Goal: Task Accomplishment & Management: Use online tool/utility

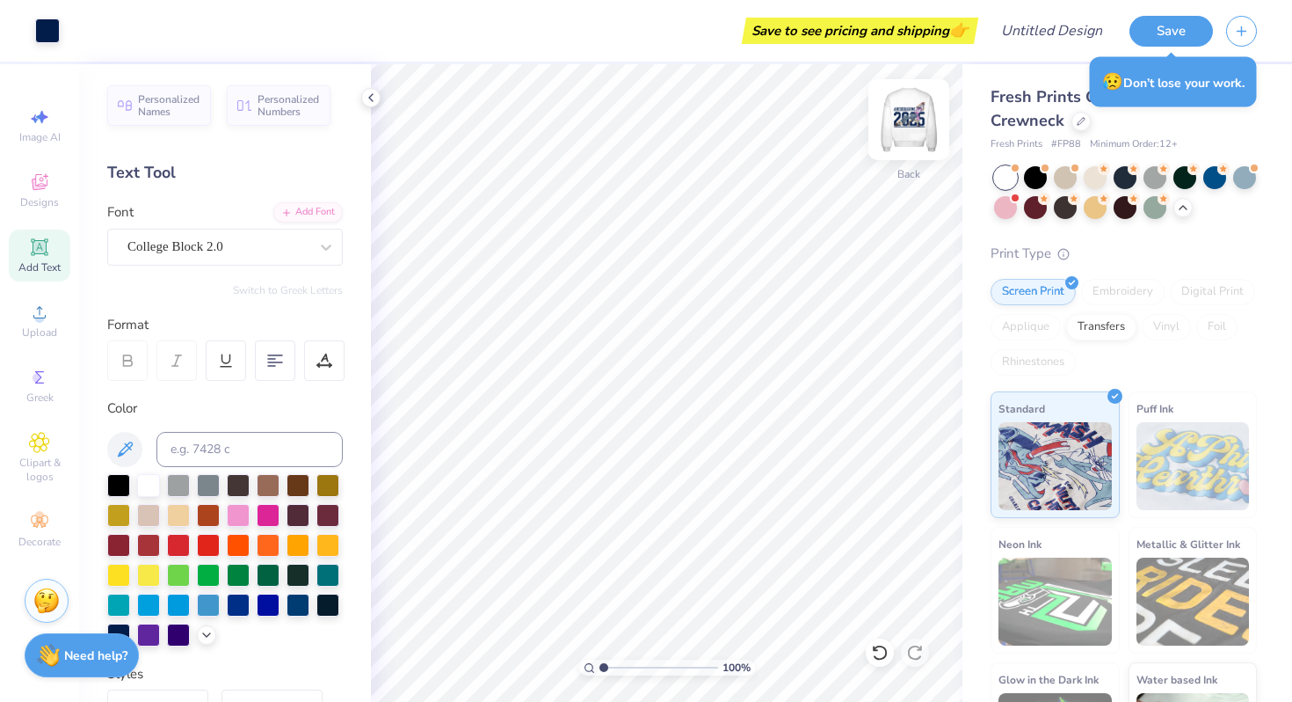
click at [908, 139] on img at bounding box center [909, 119] width 70 height 70
click at [906, 115] on img at bounding box center [909, 119] width 70 height 70
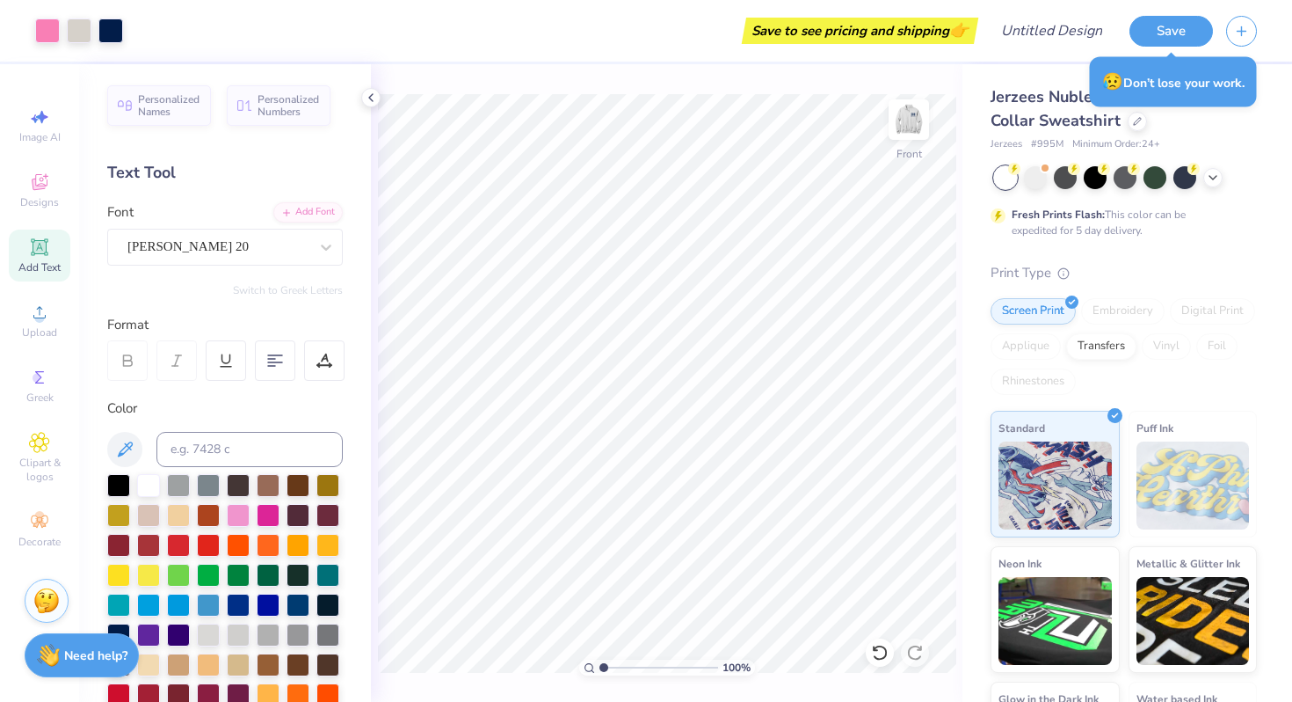
scroll to position [341, 0]
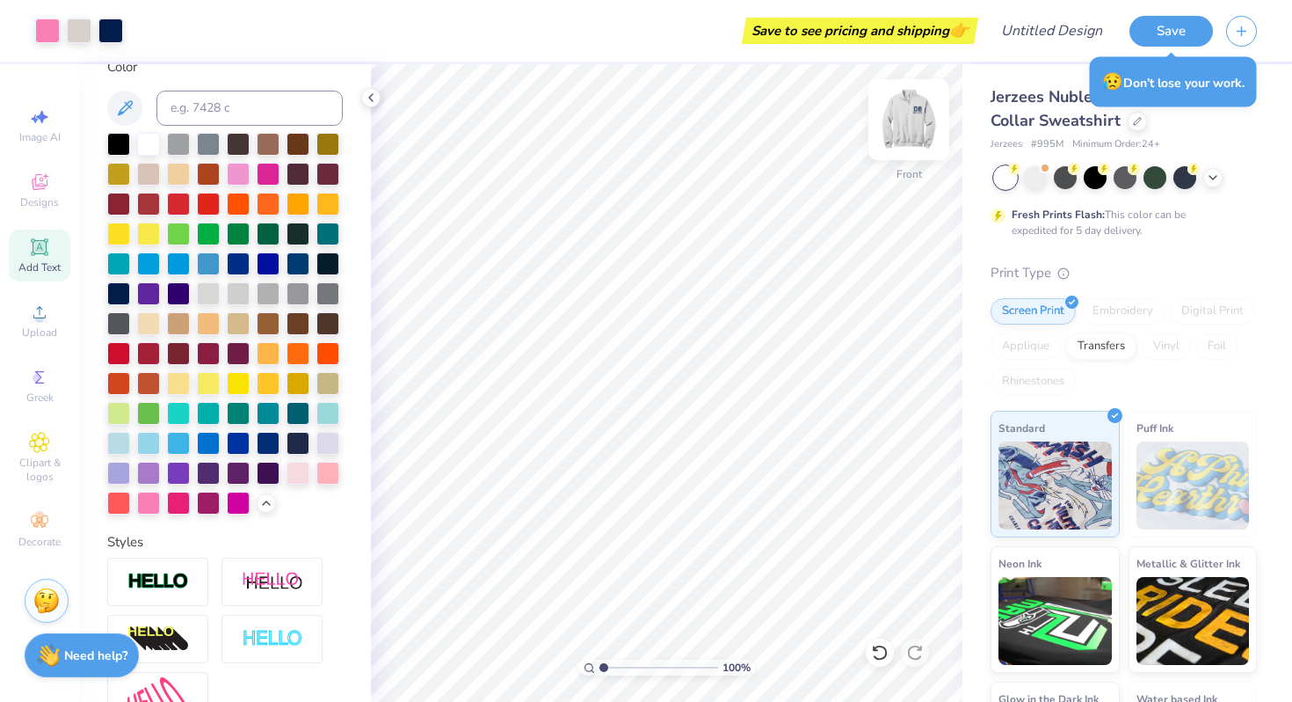
click at [932, 123] on img at bounding box center [909, 119] width 70 height 70
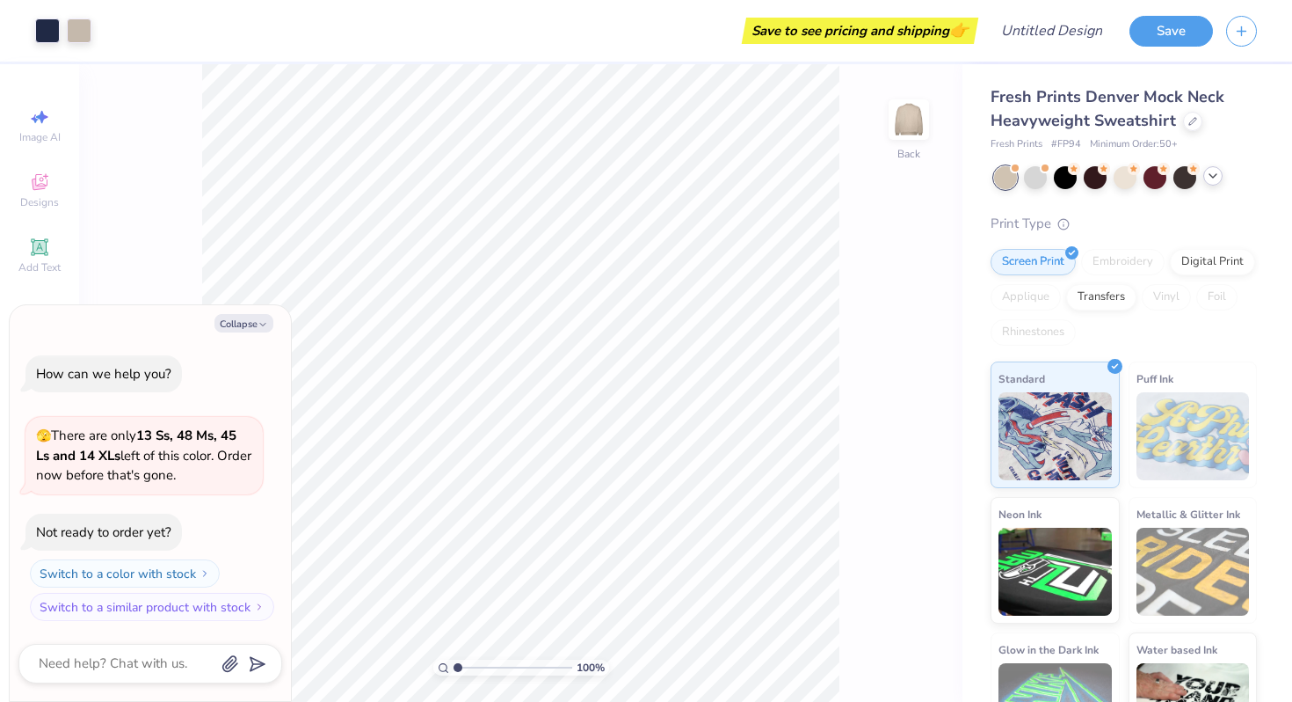
click at [1214, 173] on icon at bounding box center [1213, 176] width 14 height 14
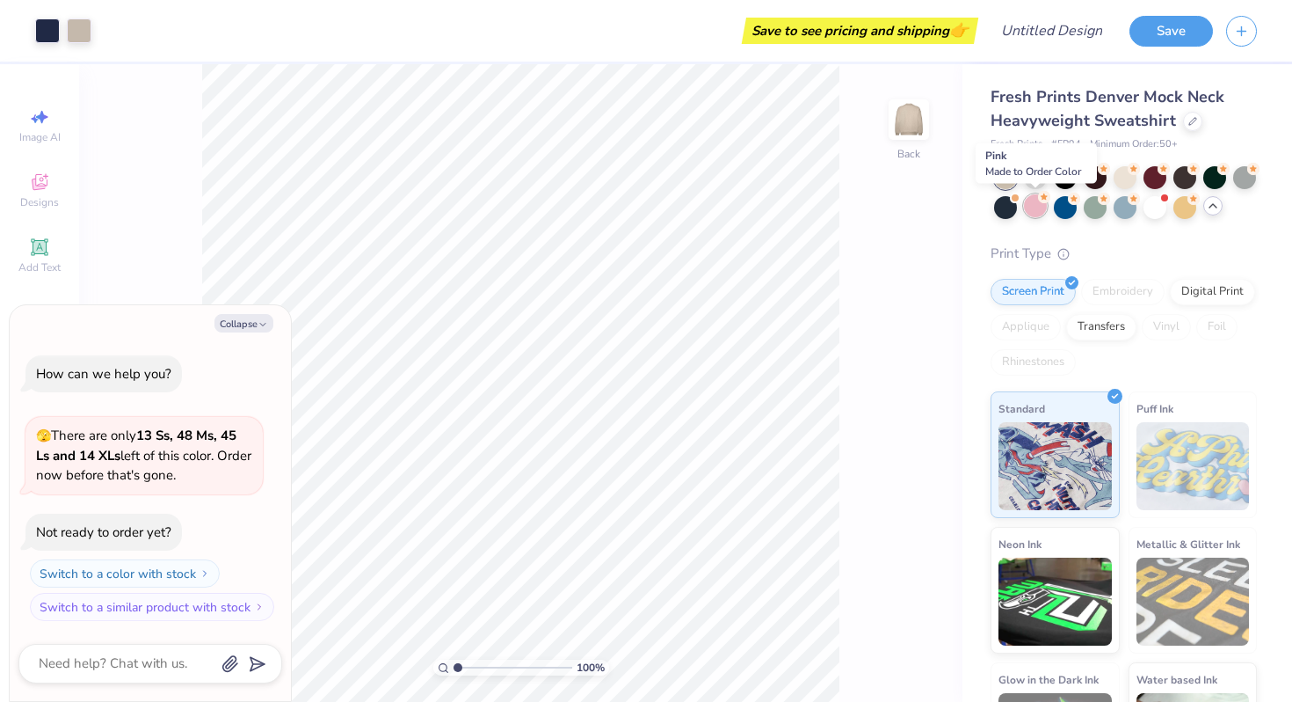
click at [1029, 204] on div at bounding box center [1035, 205] width 23 height 23
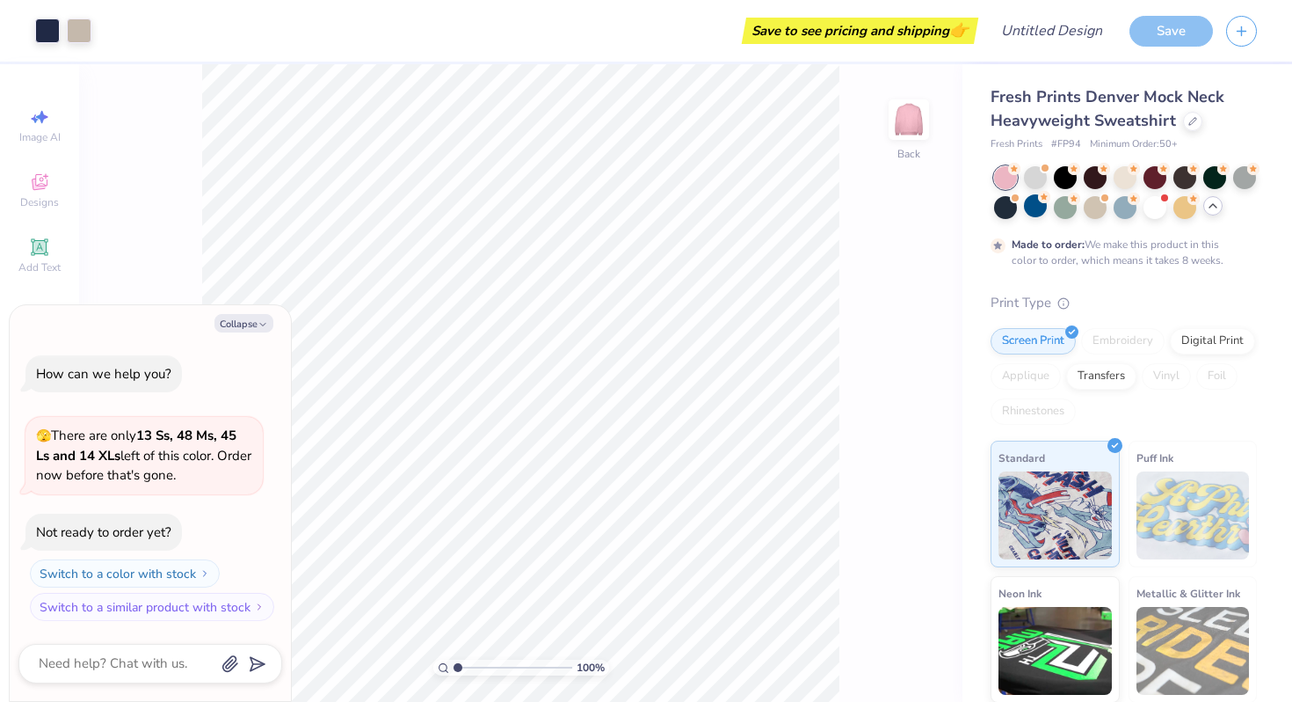
scroll to position [14, 0]
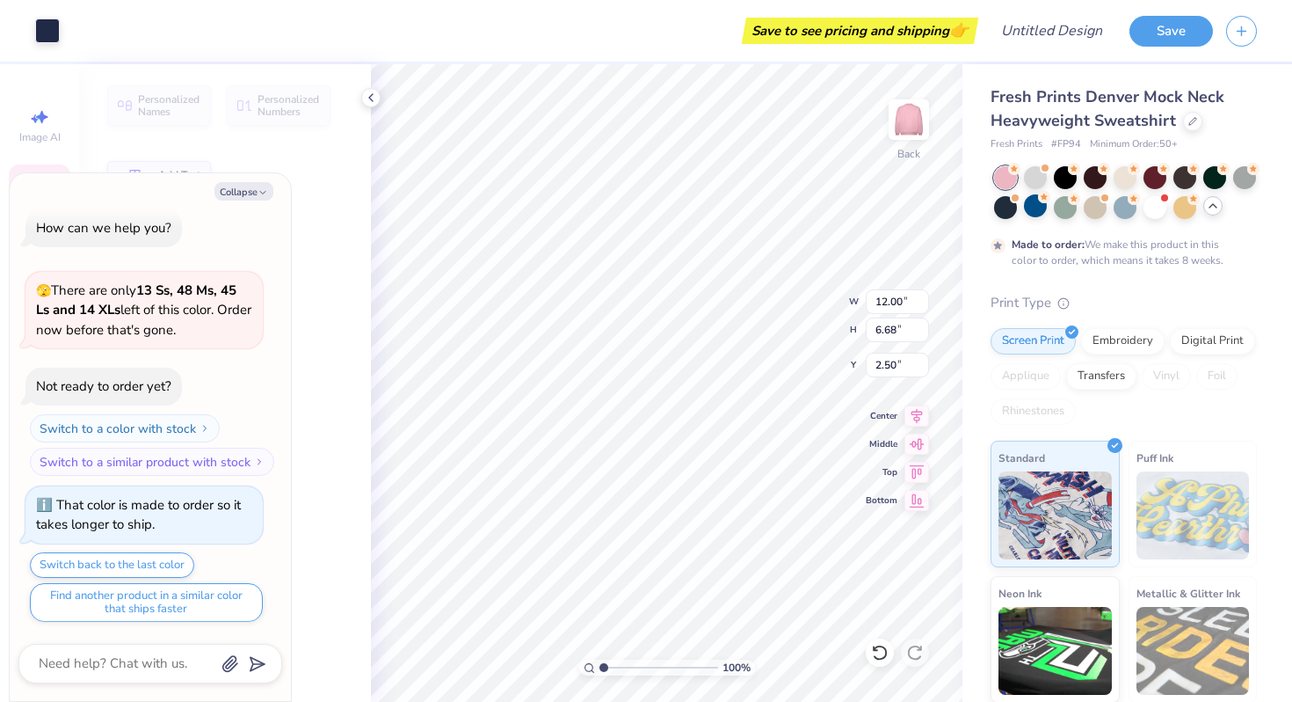
type textarea "x"
type input "6.68"
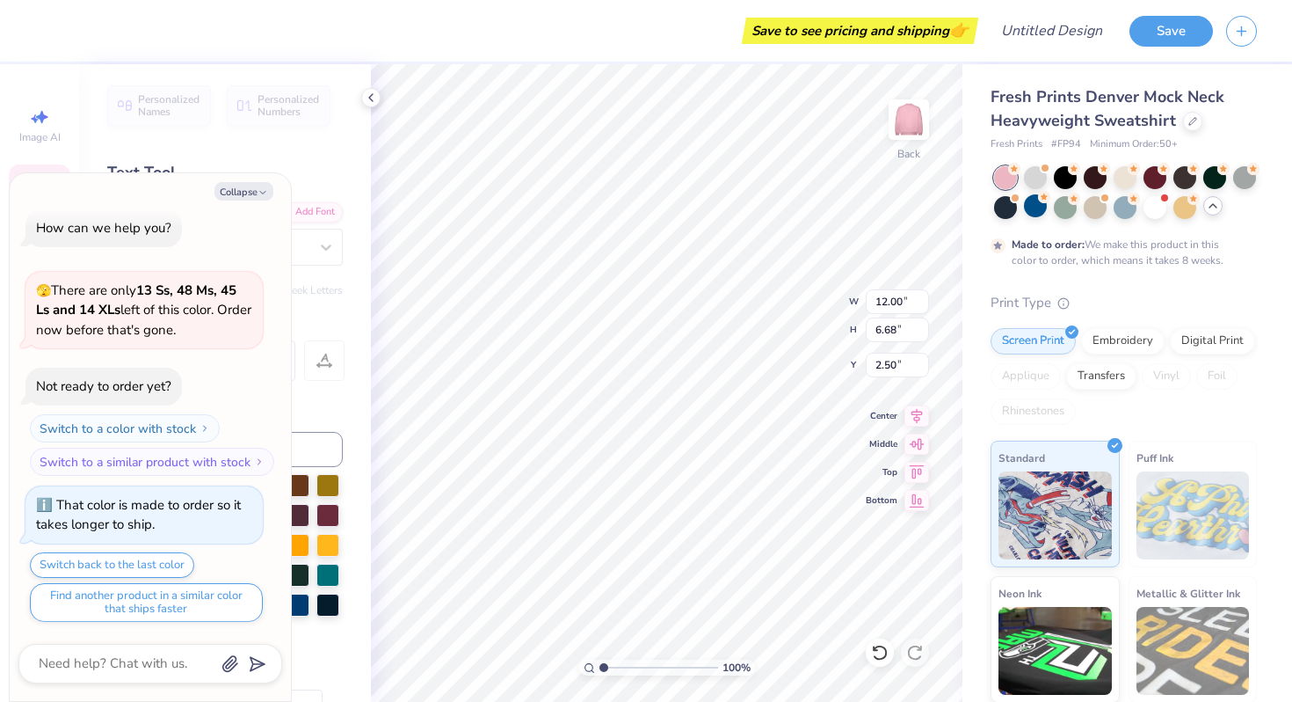
scroll to position [0, 0]
type textarea "x"
type textarea "De DELT"
type textarea "x"
type textarea "[PERSON_NAME]"
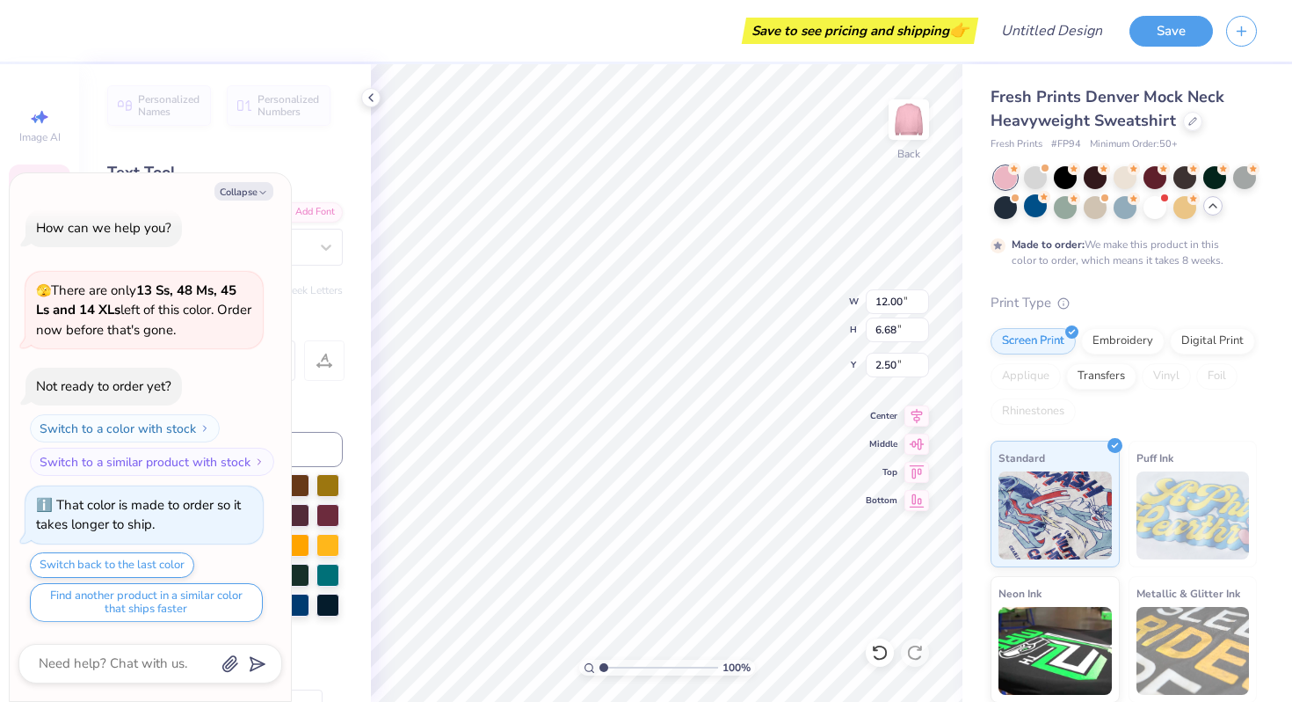
type textarea "x"
type textarea "[PERSON_NAME]"
type textarea "x"
type textarea "[PERSON_NAME]"
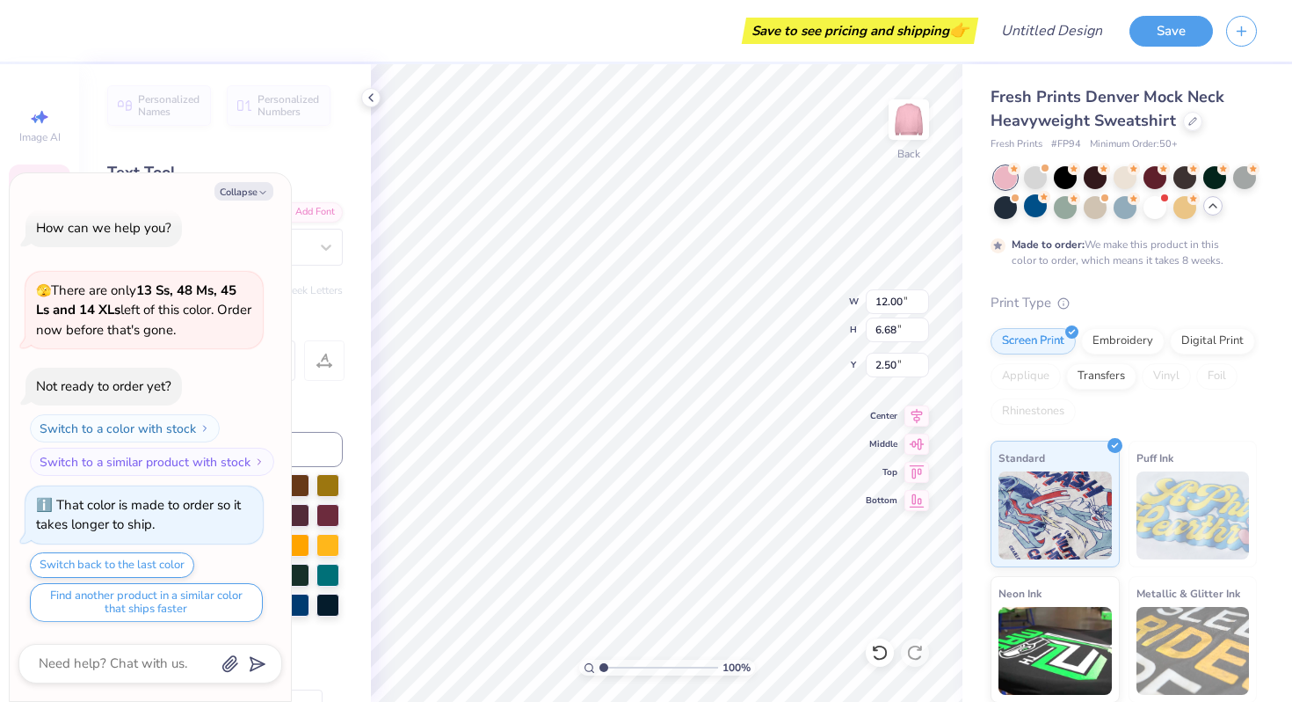
type textarea "x"
type textarea "De"
type textarea "x"
type textarea "D"
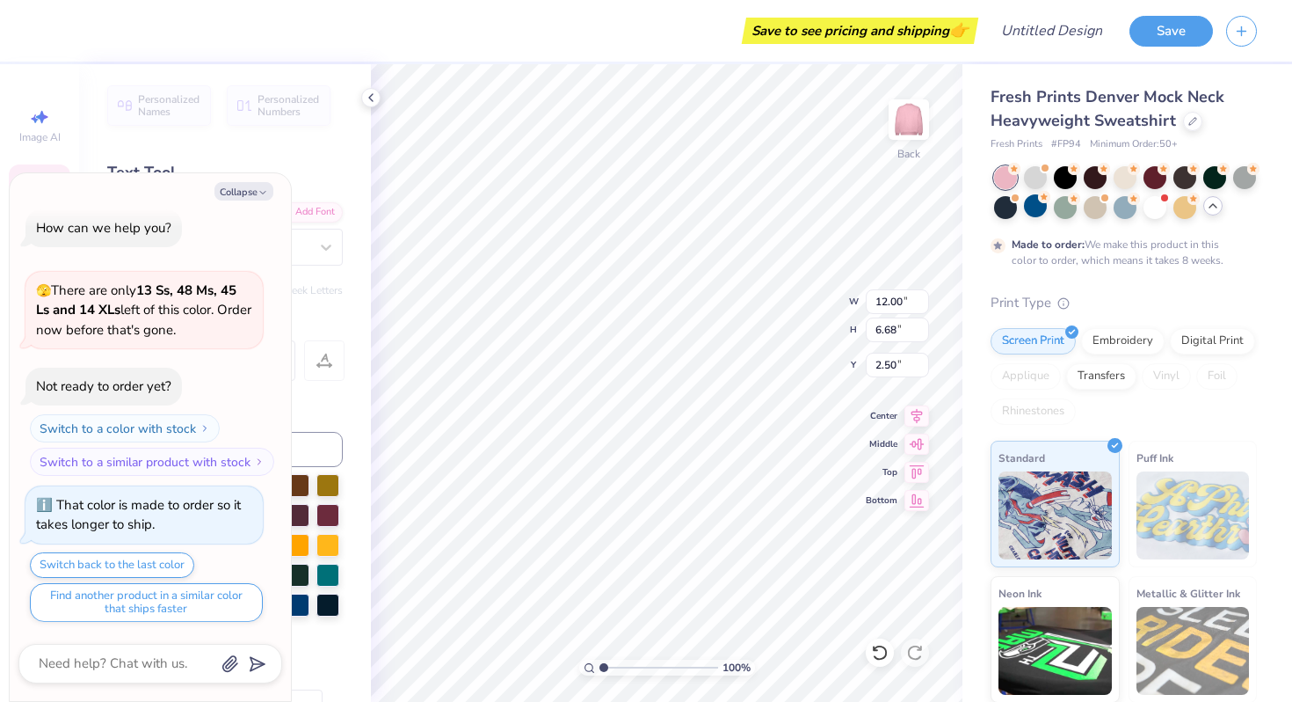
type textarea "x"
type textarea "De"
type textarea "x"
type textarea "Delta"
type textarea "x"
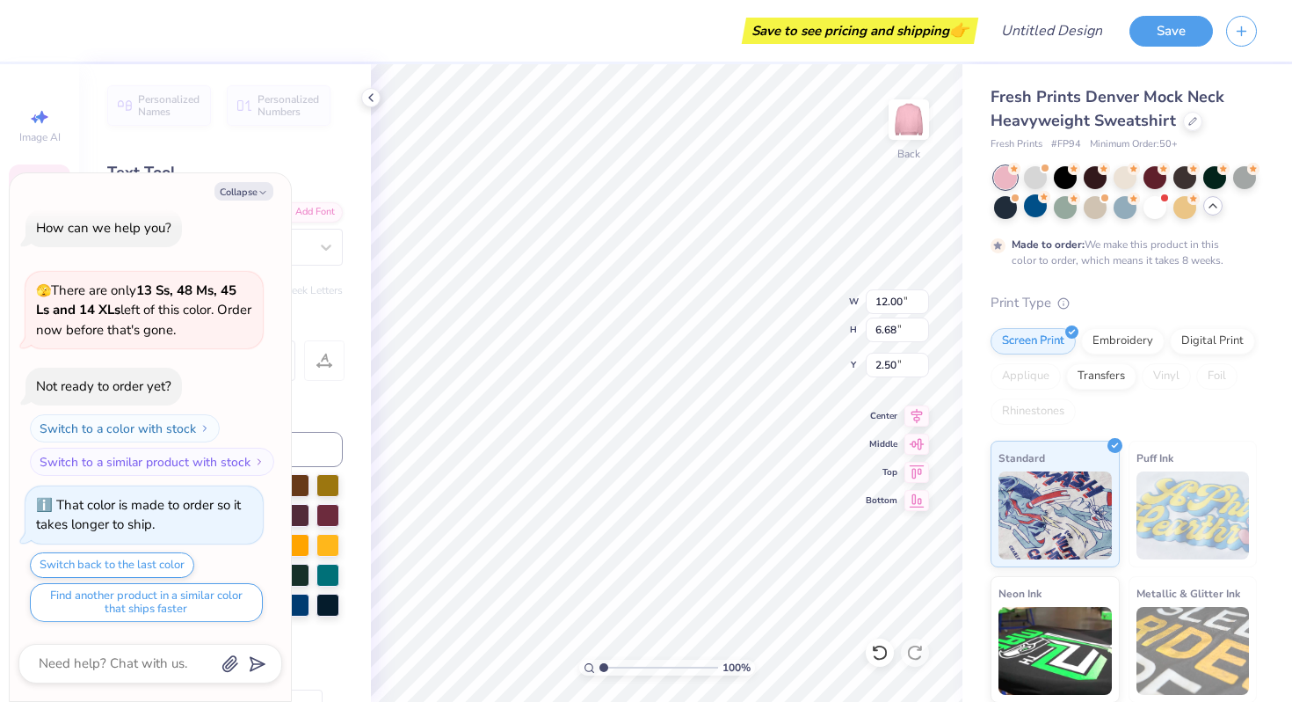
type textarea "Delta"
type textarea "x"
type textarea "Delta G"
type textarea "x"
type textarea "Delta Gam"
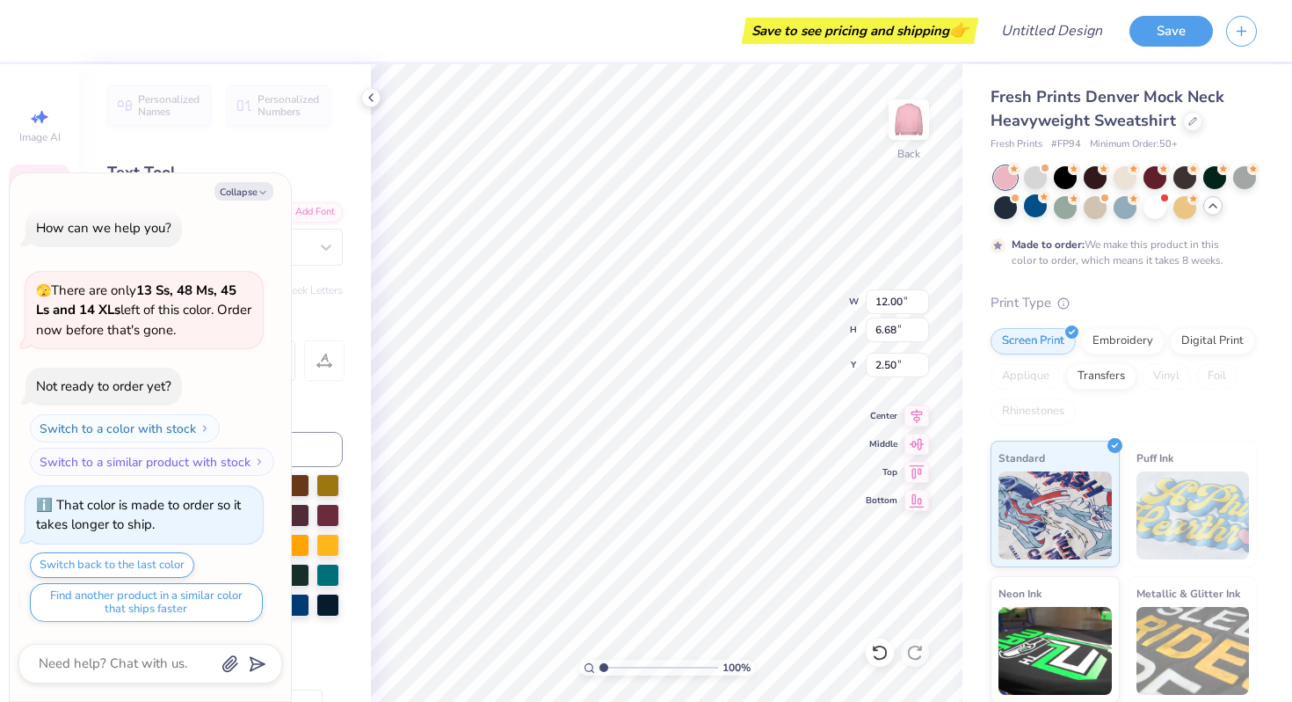
scroll to position [0, 3]
type textarea "x"
type input "5.08"
type input "3.30"
type input "9.63"
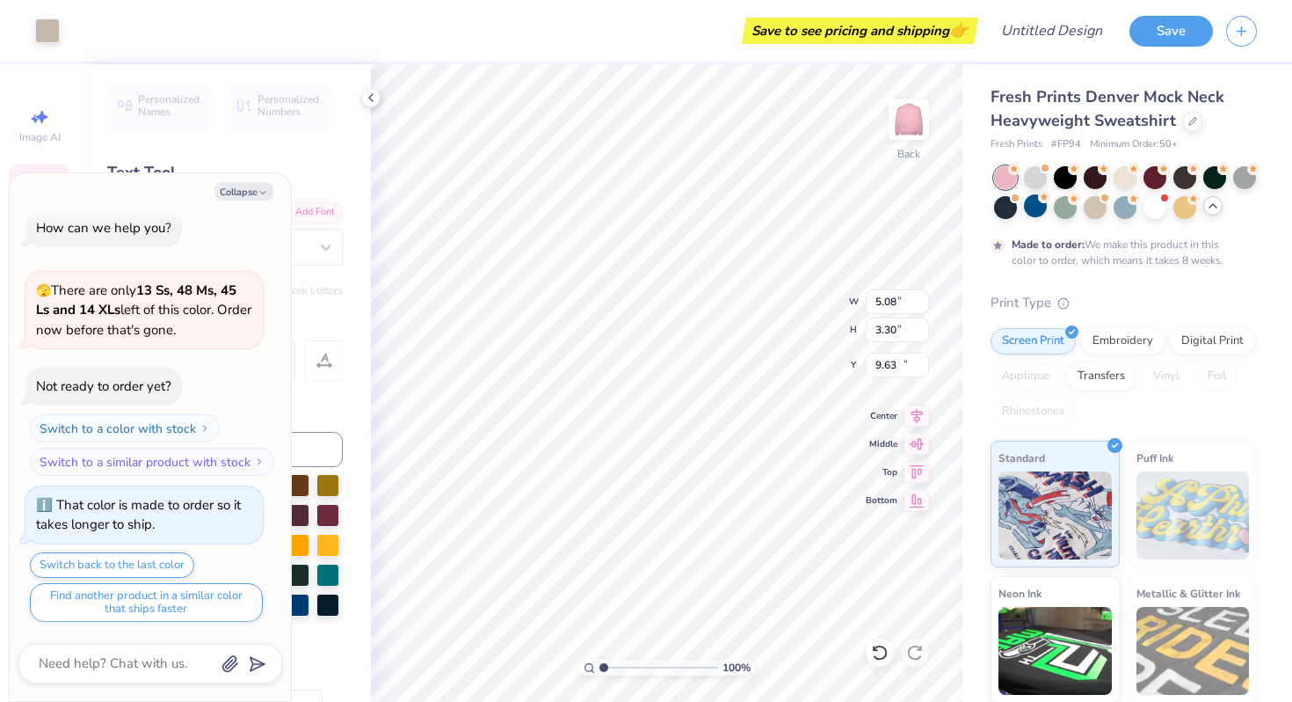
type textarea "x"
type input "2.03"
type input "1.25"
type input "11.14"
type textarea "x"
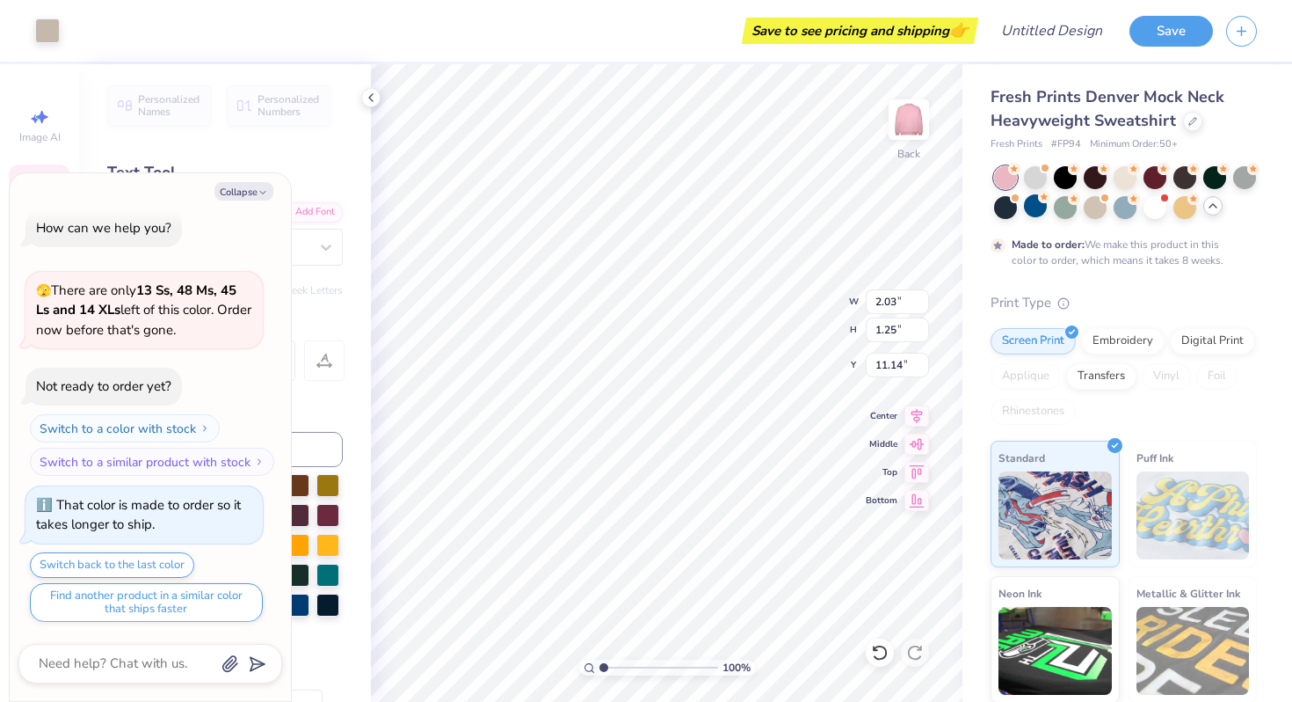
type input "5.08"
type input "3.30"
type input "9.63"
type textarea "x"
type input "2.03"
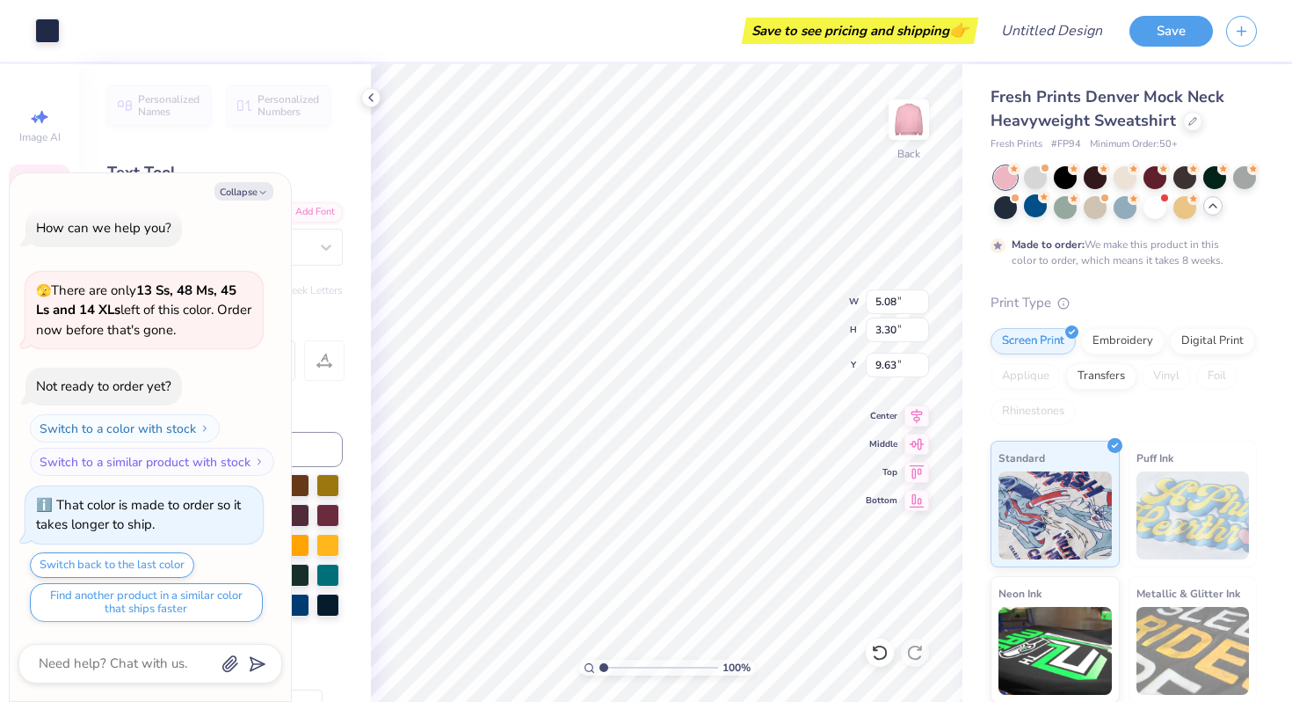
type input "1.25"
type input "11.14"
click at [247, 191] on button "Collapse" at bounding box center [244, 191] width 59 height 18
type textarea "x"
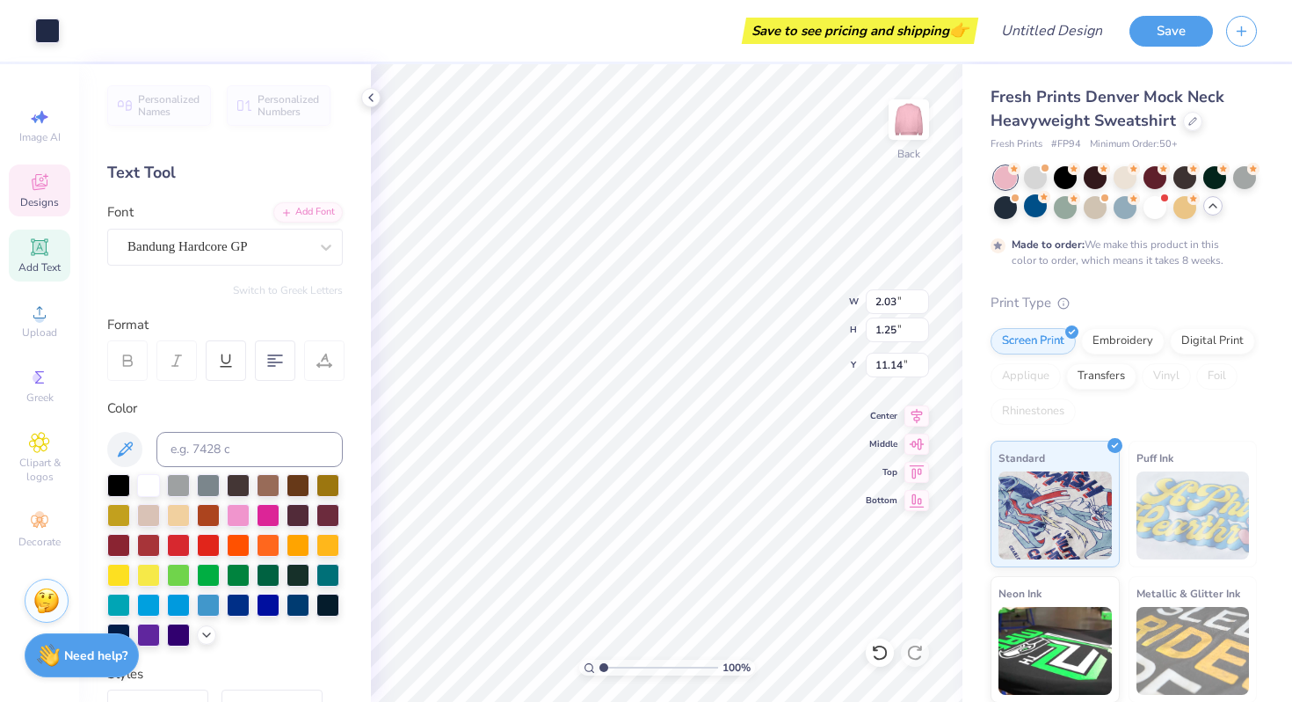
type input "2.13"
type input "1.33"
type input "11.09"
type textarea "Anchor Bowl 2025"
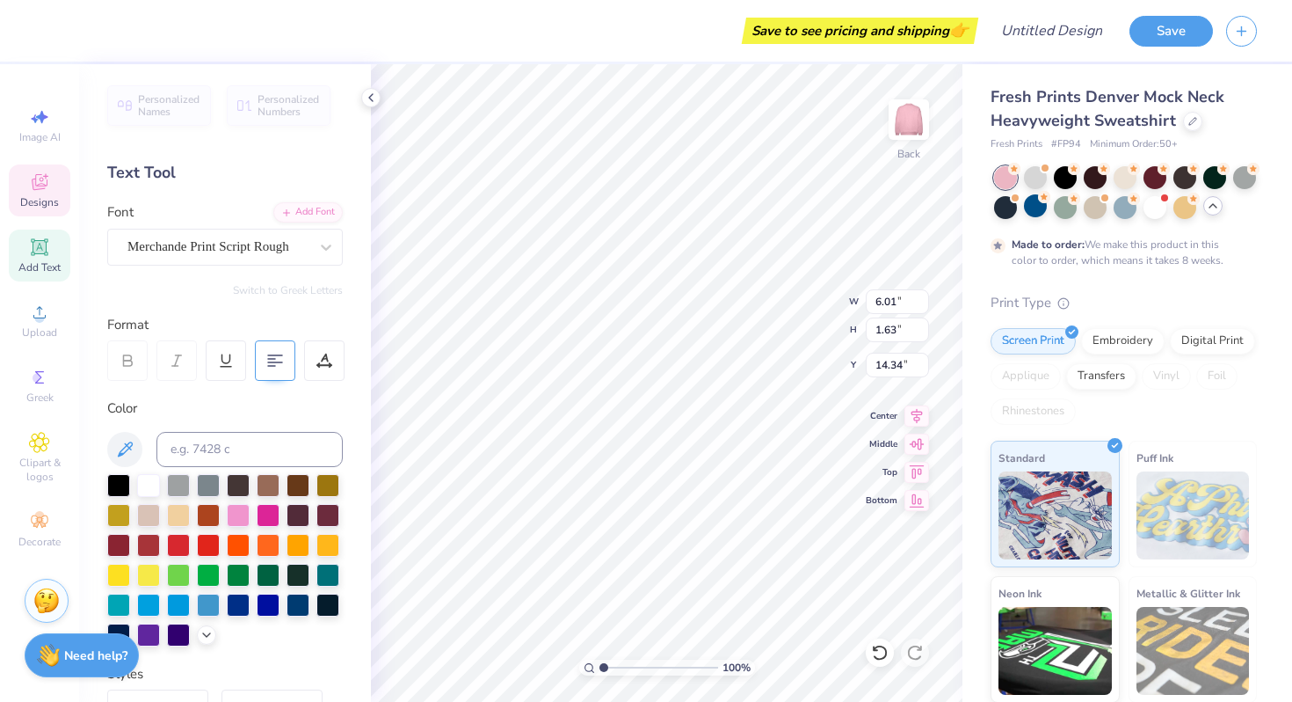
click at [270, 350] on div at bounding box center [275, 360] width 40 height 40
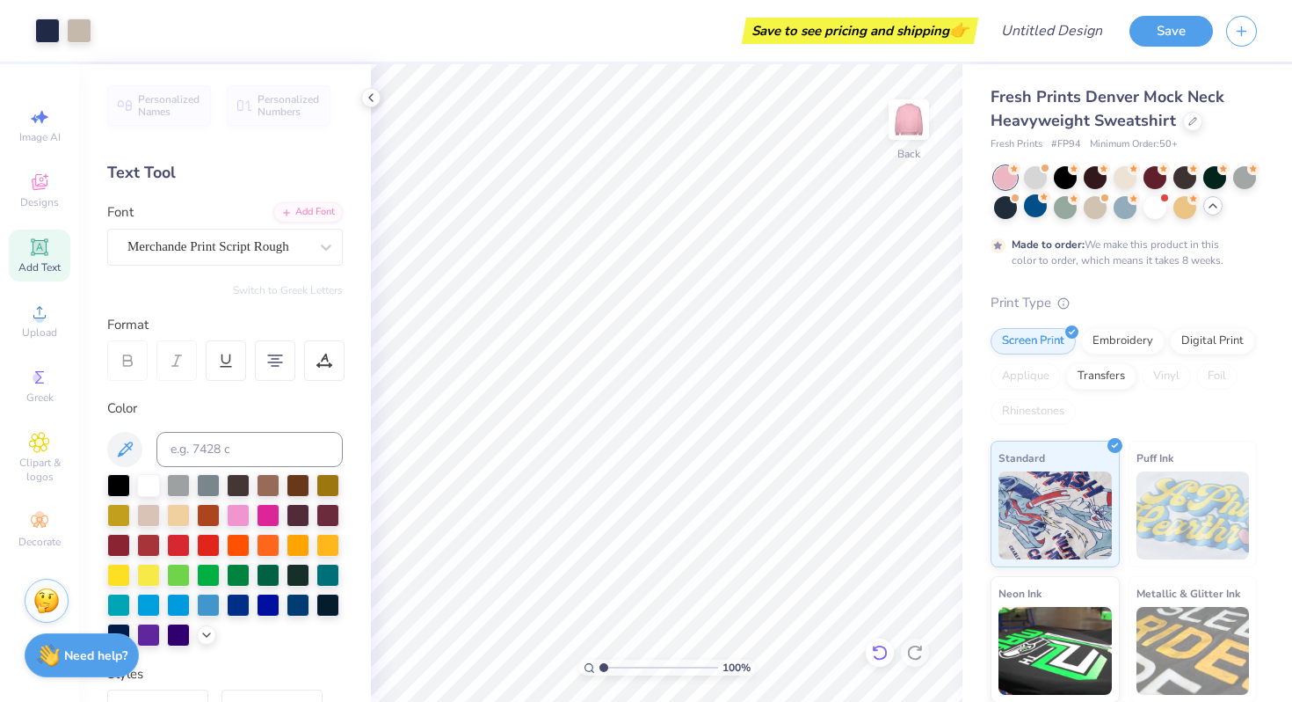
click at [879, 658] on icon at bounding box center [879, 652] width 15 height 16
type textarea "Anchor Bowl"
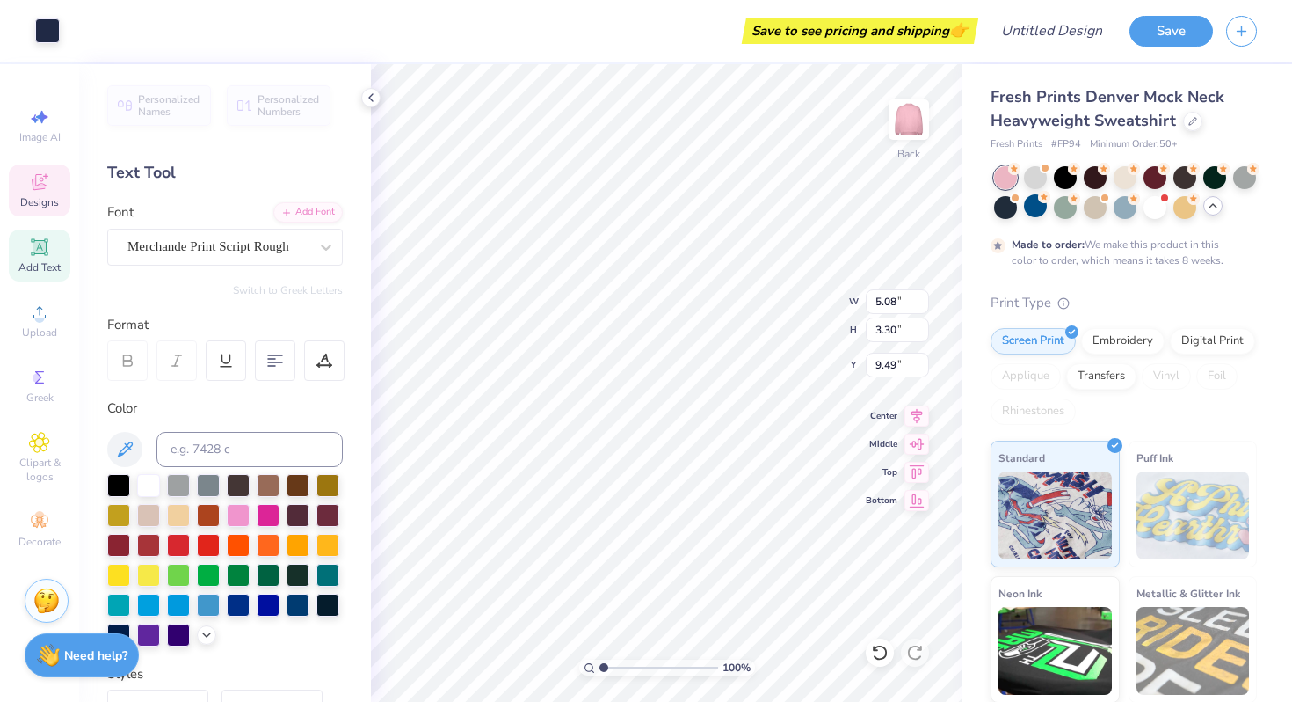
type input "5.08"
type input "3.30"
type input "9.49"
type input "2.13"
type input "1.33"
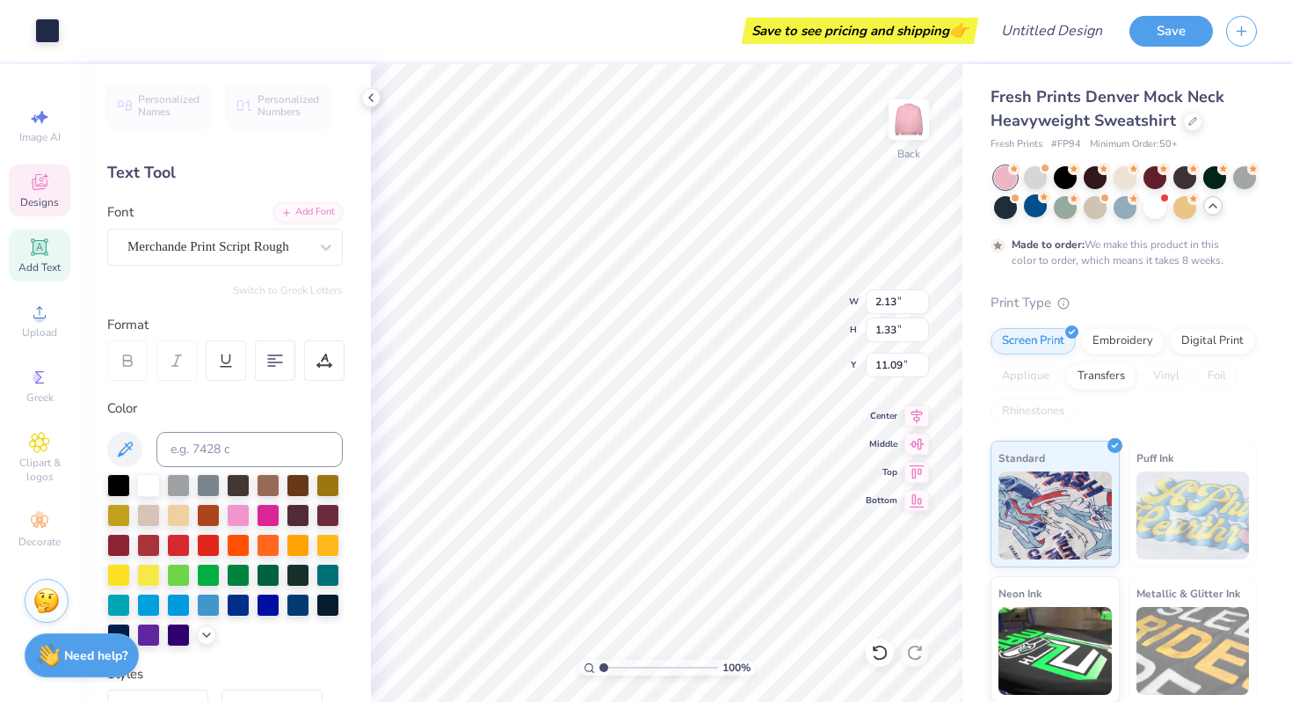
type input "11.09"
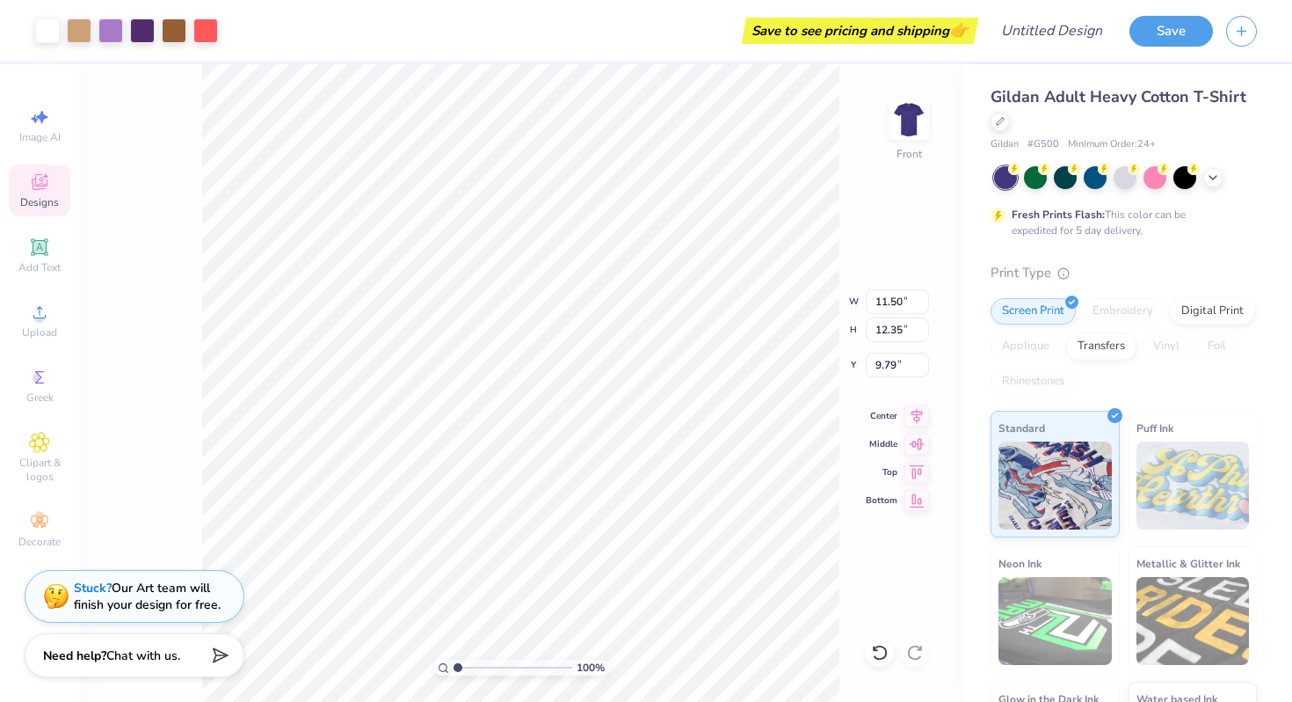
type input "6.95"
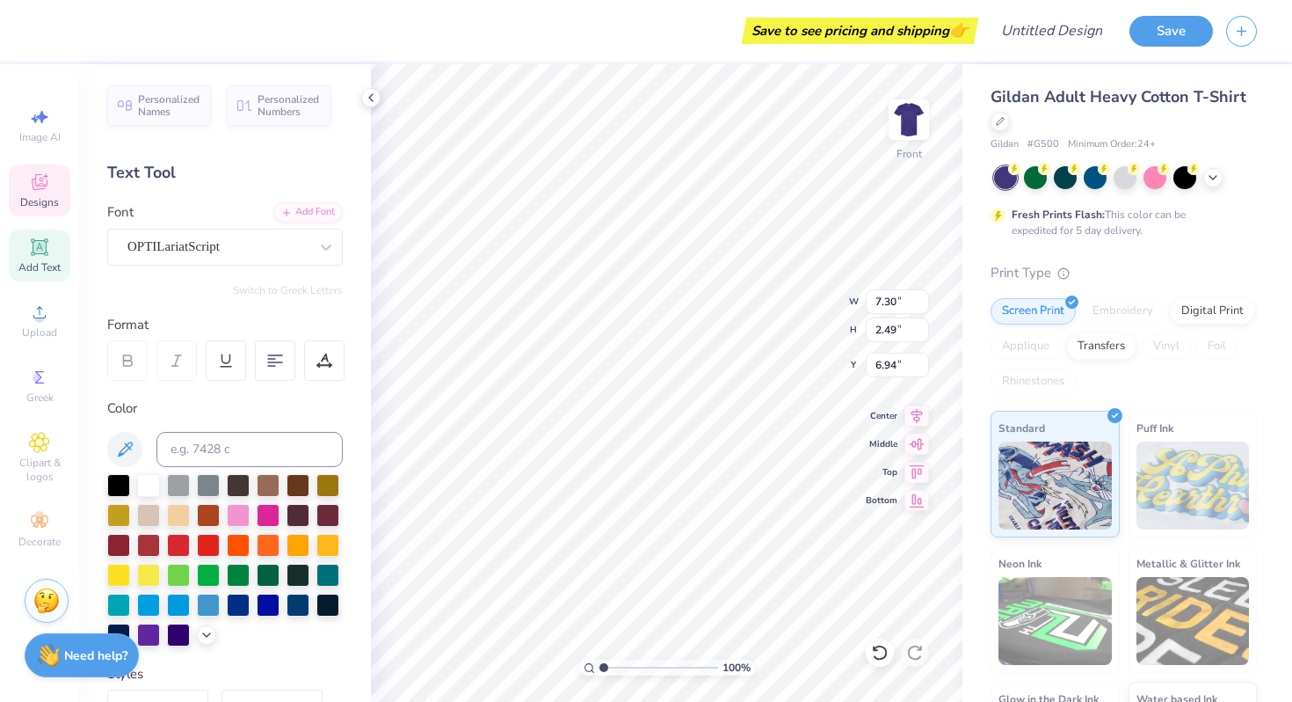
type textarea "S"
type textarea "Delta Gam"
type input "9.01"
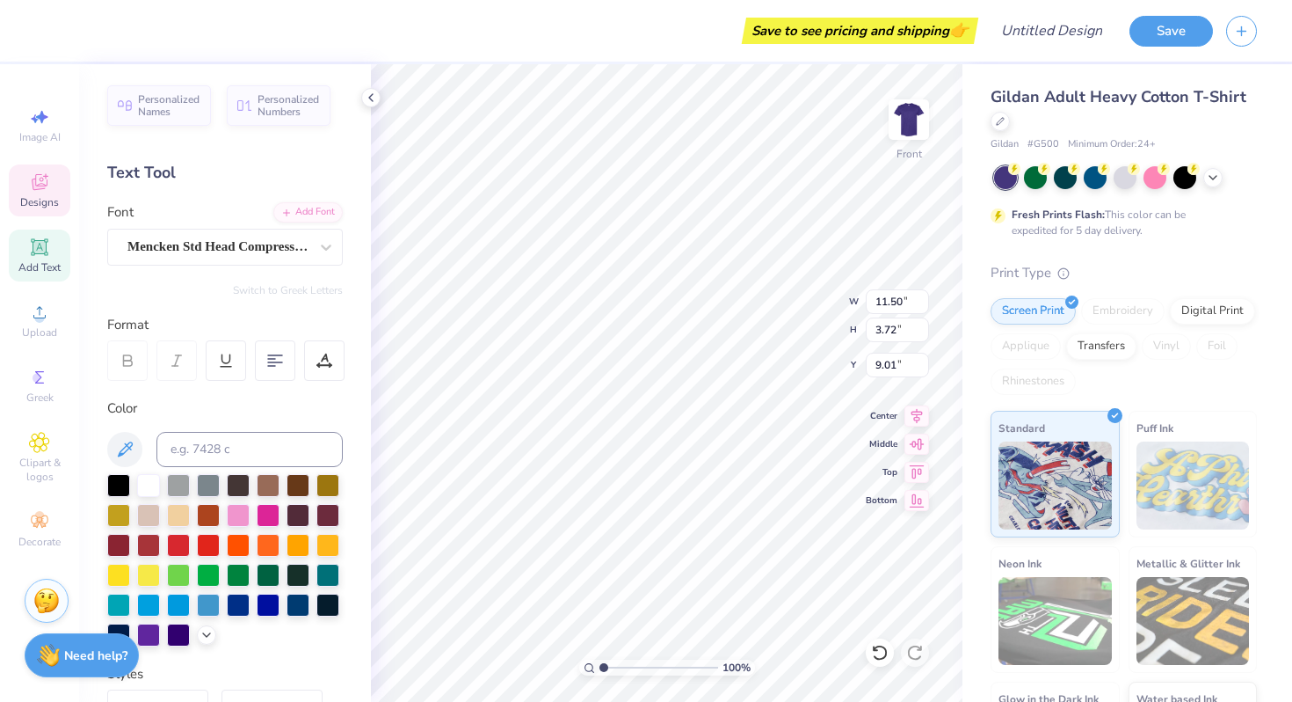
type textarea "Anchor Bowl"
type input "13.45"
type input "3.77"
type input "8.43"
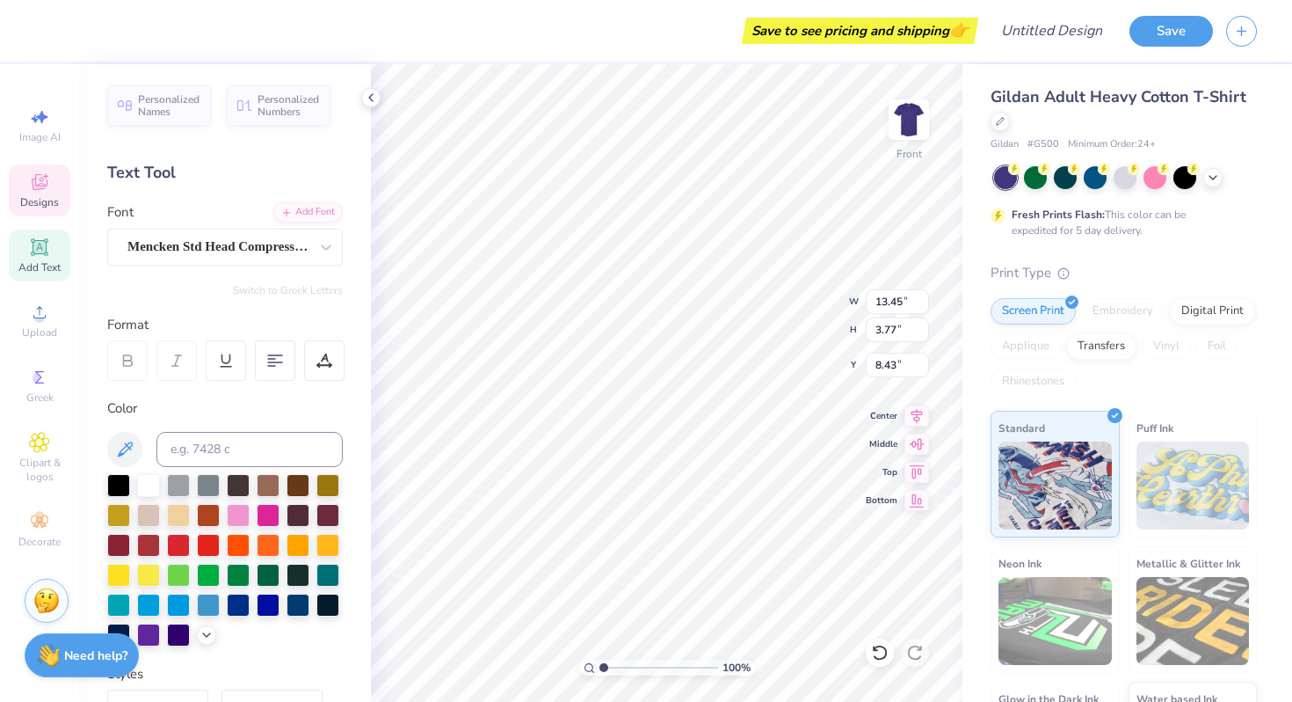
type input "8.75"
type input "2.60"
type input "6.89"
type input "8.25"
type input "2.45"
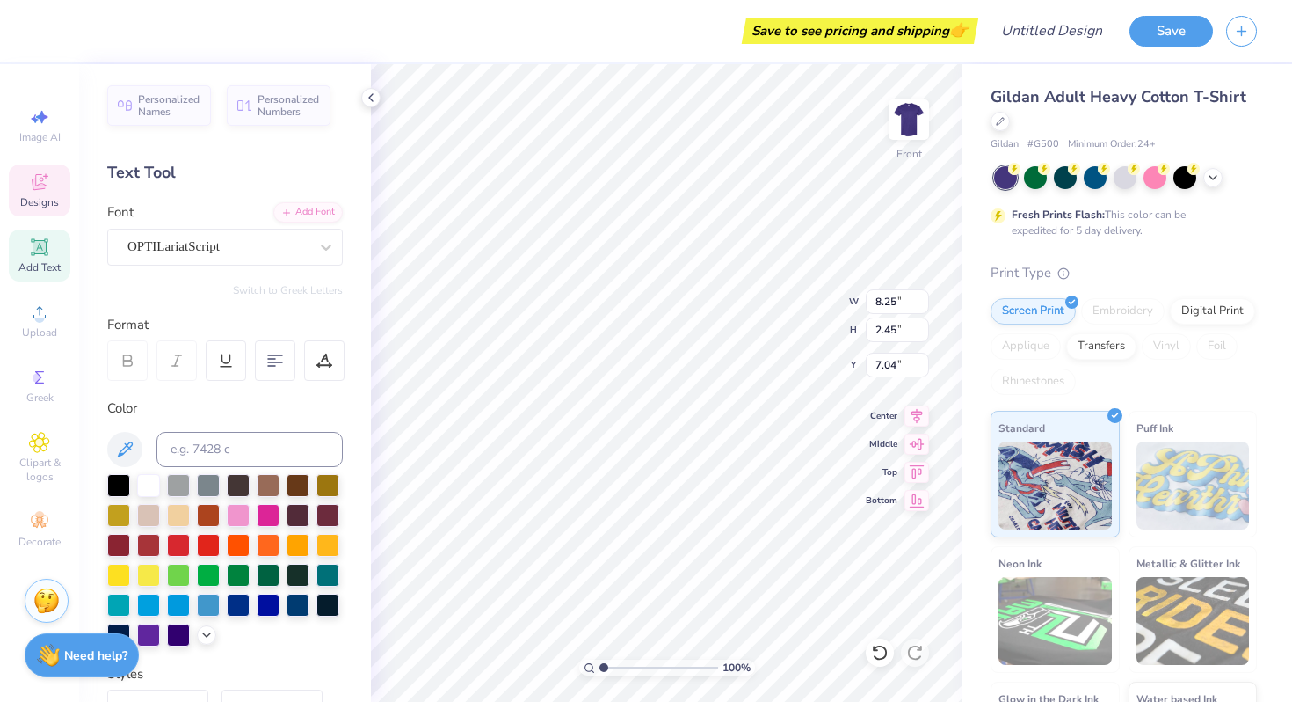
type input "6.62"
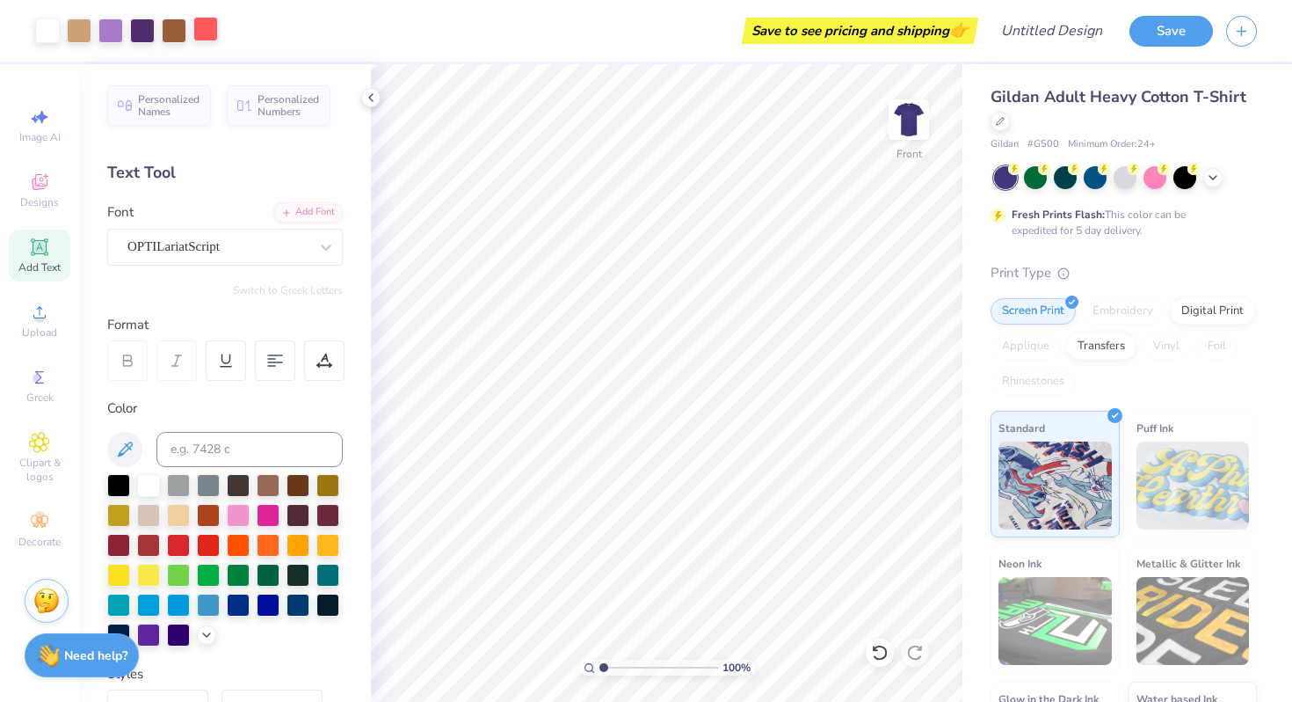
click at [207, 28] on div at bounding box center [205, 29] width 25 height 25
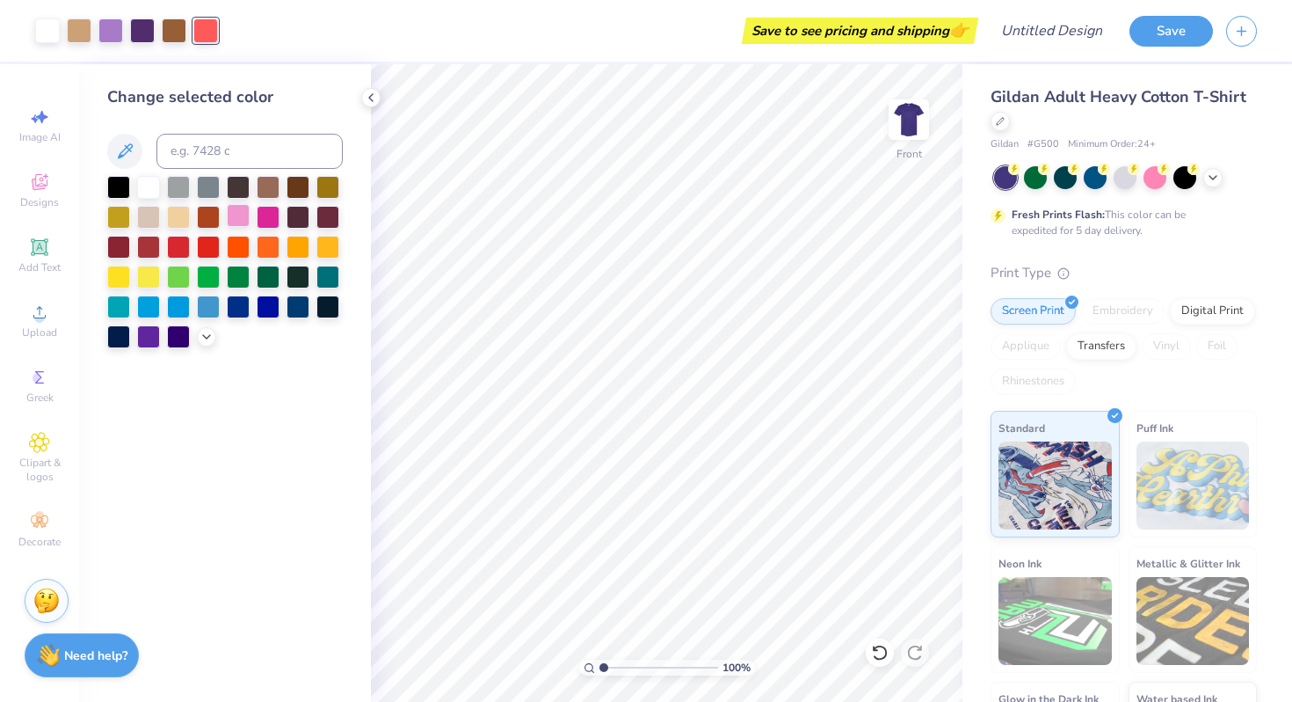
click at [238, 212] on div at bounding box center [238, 215] width 23 height 23
click at [1216, 169] on icon at bounding box center [1213, 176] width 14 height 14
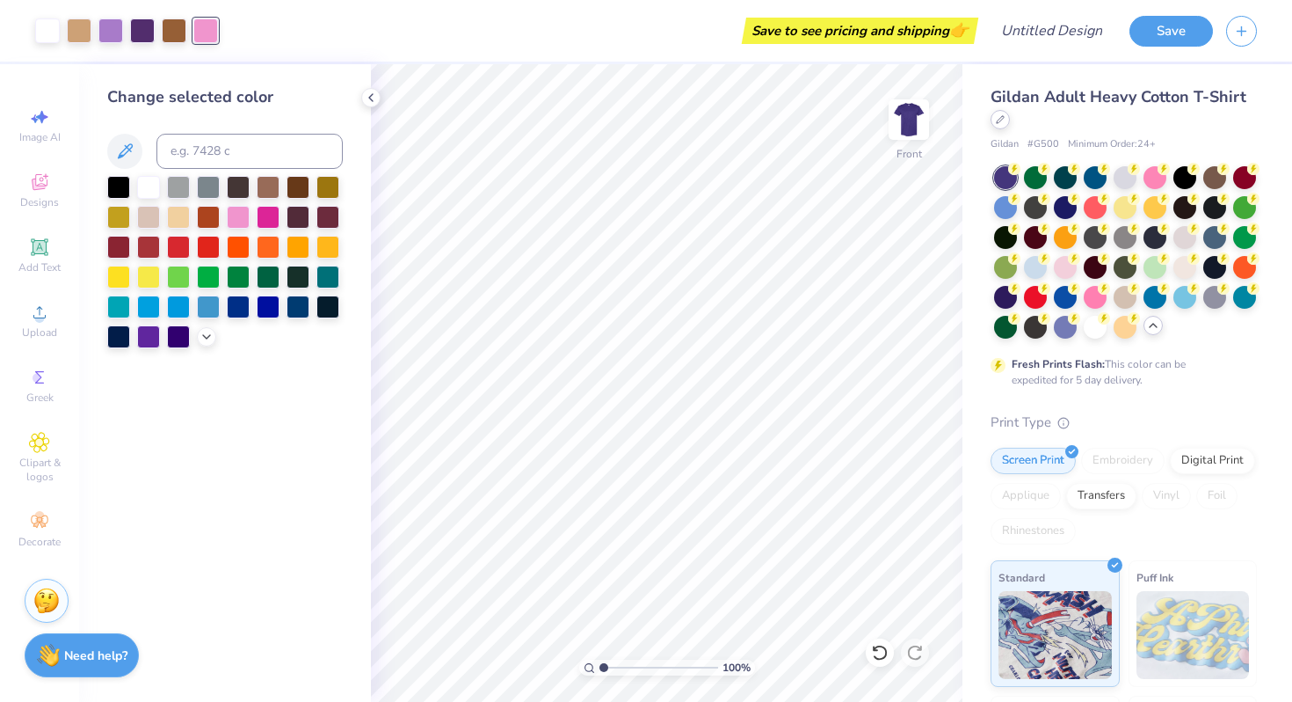
click at [1003, 117] on icon at bounding box center [1000, 119] width 7 height 7
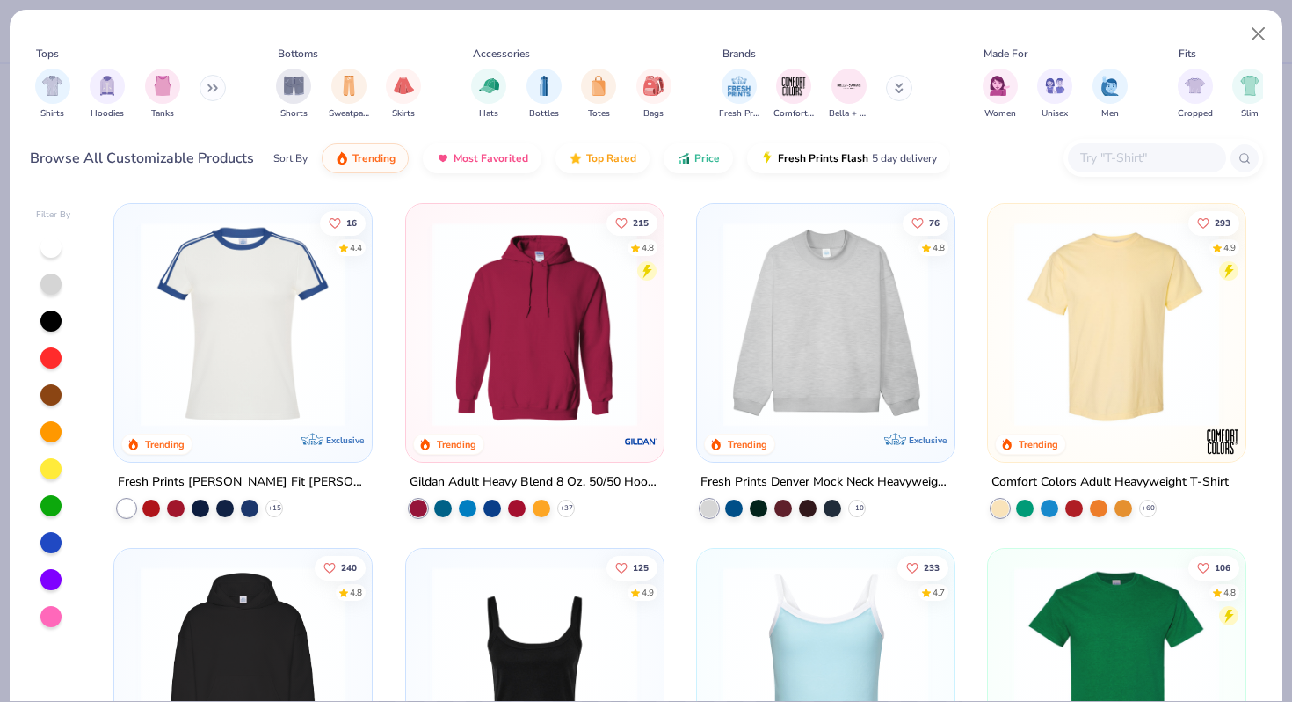
click at [209, 314] on img at bounding box center [243, 324] width 222 height 205
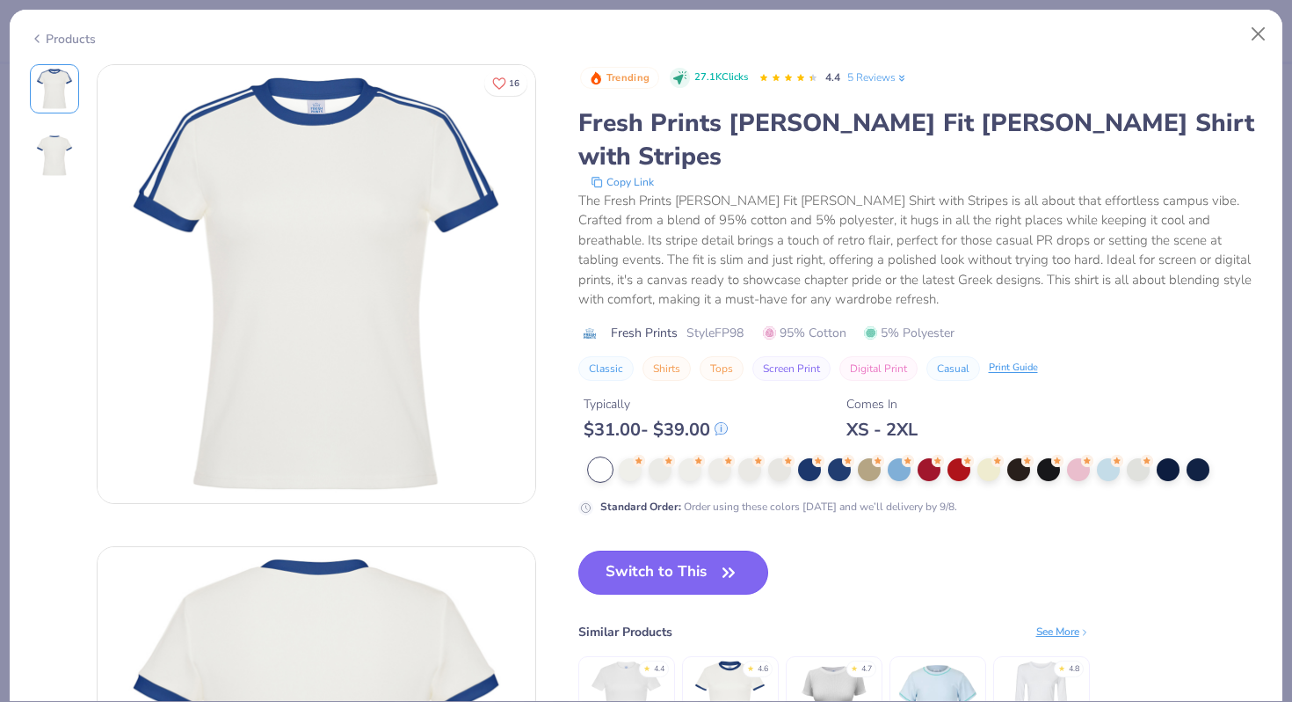
click at [642, 554] on button "Switch to This" at bounding box center [673, 572] width 191 height 44
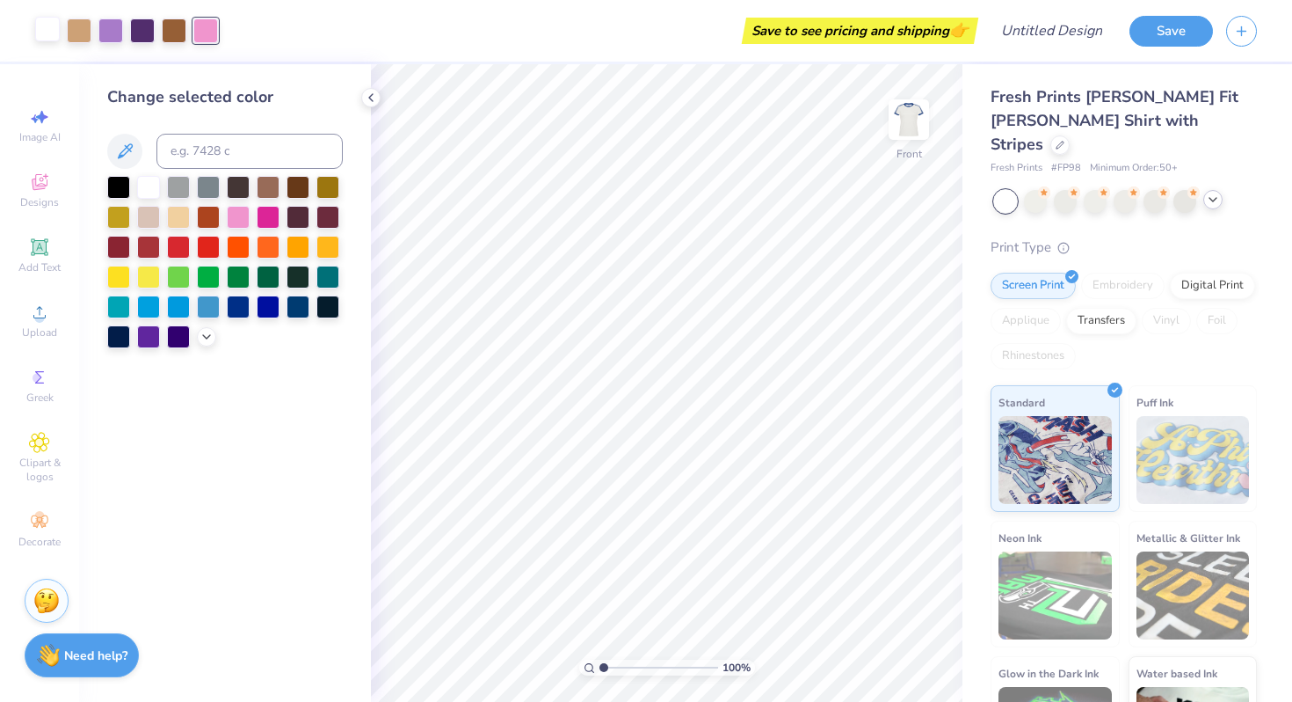
click at [47, 31] on div at bounding box center [47, 29] width 25 height 25
click at [114, 335] on div at bounding box center [118, 335] width 23 height 23
